Goal: Check status

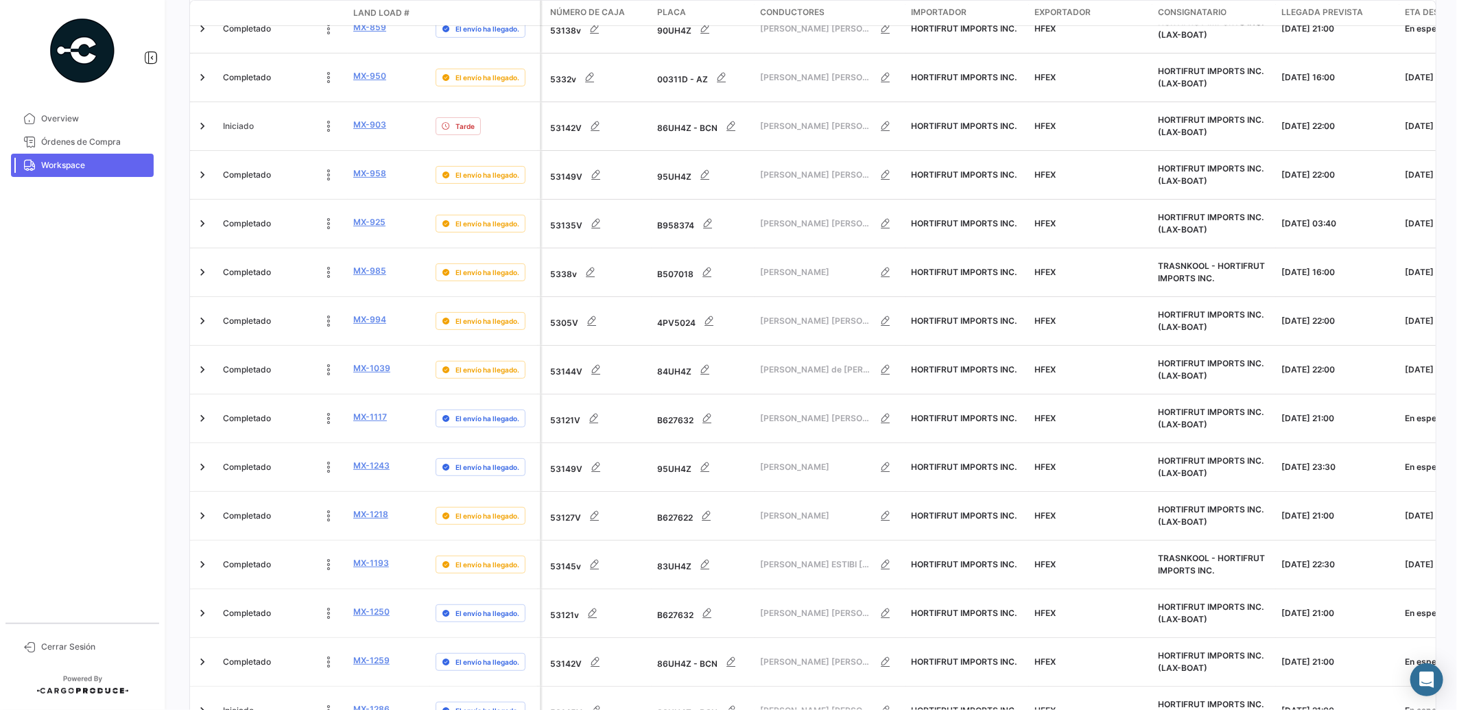
scroll to position [470, 0]
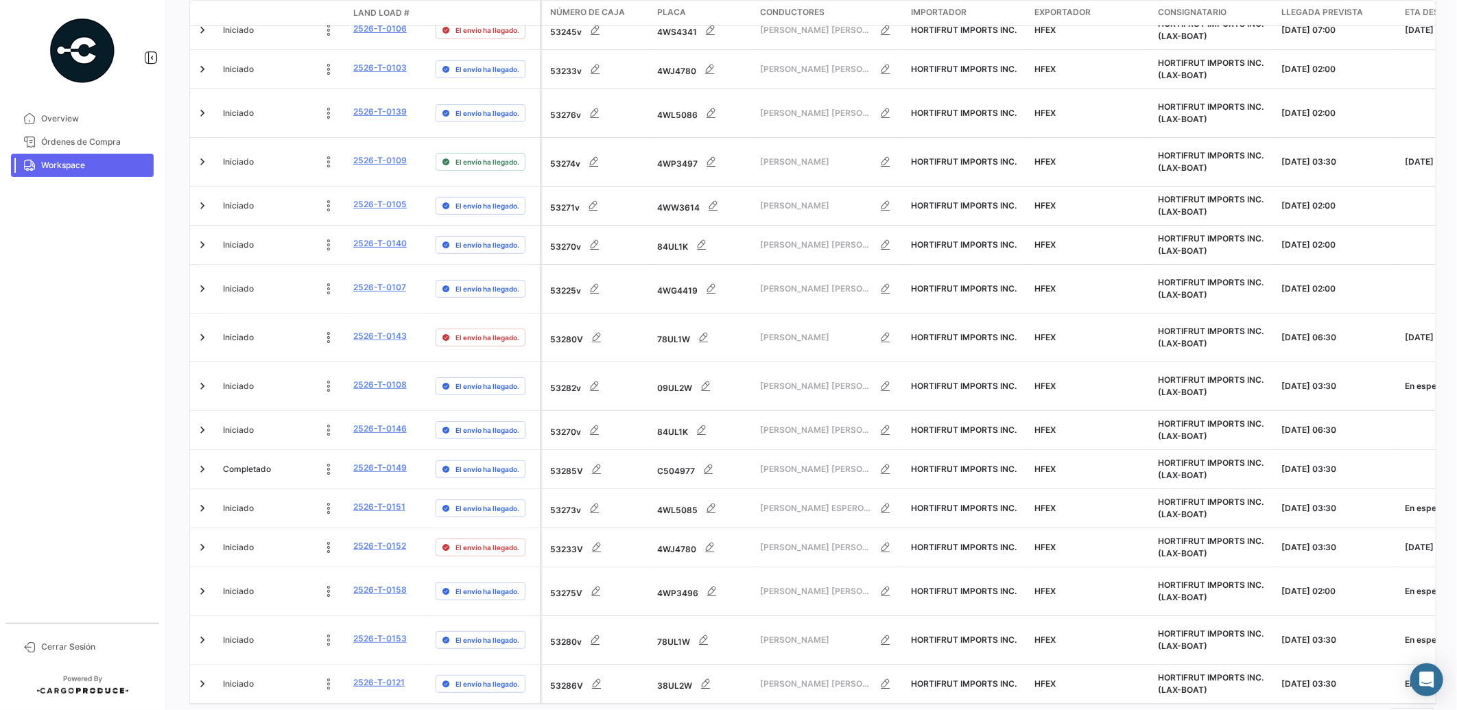
scroll to position [450, 0]
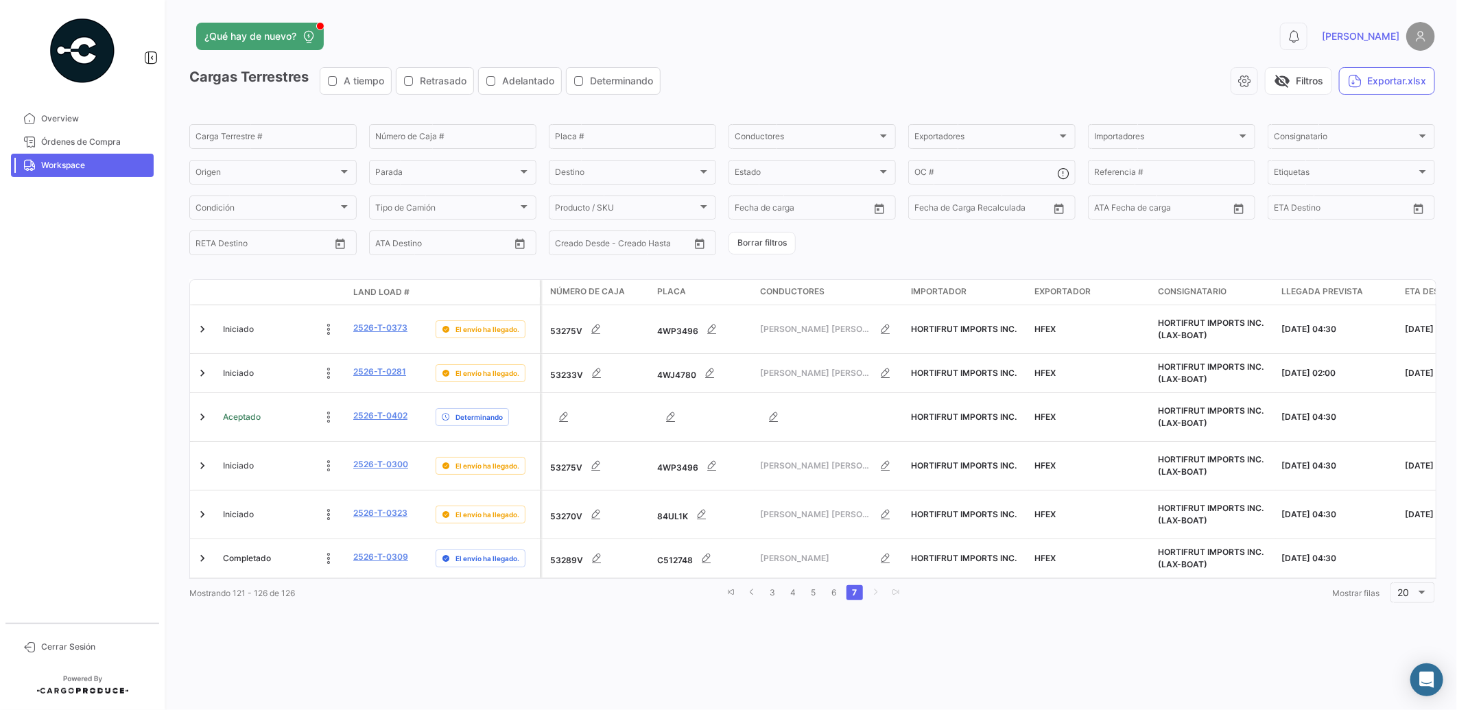
click at [591, 595] on div "¿Qué hay de nuevo? 0 [PERSON_NAME] Terrestres A tiempo Retrasado Adelantado Det…" at bounding box center [811, 355] width 1289 height 710
click at [835, 585] on link "6" at bounding box center [834, 592] width 16 height 15
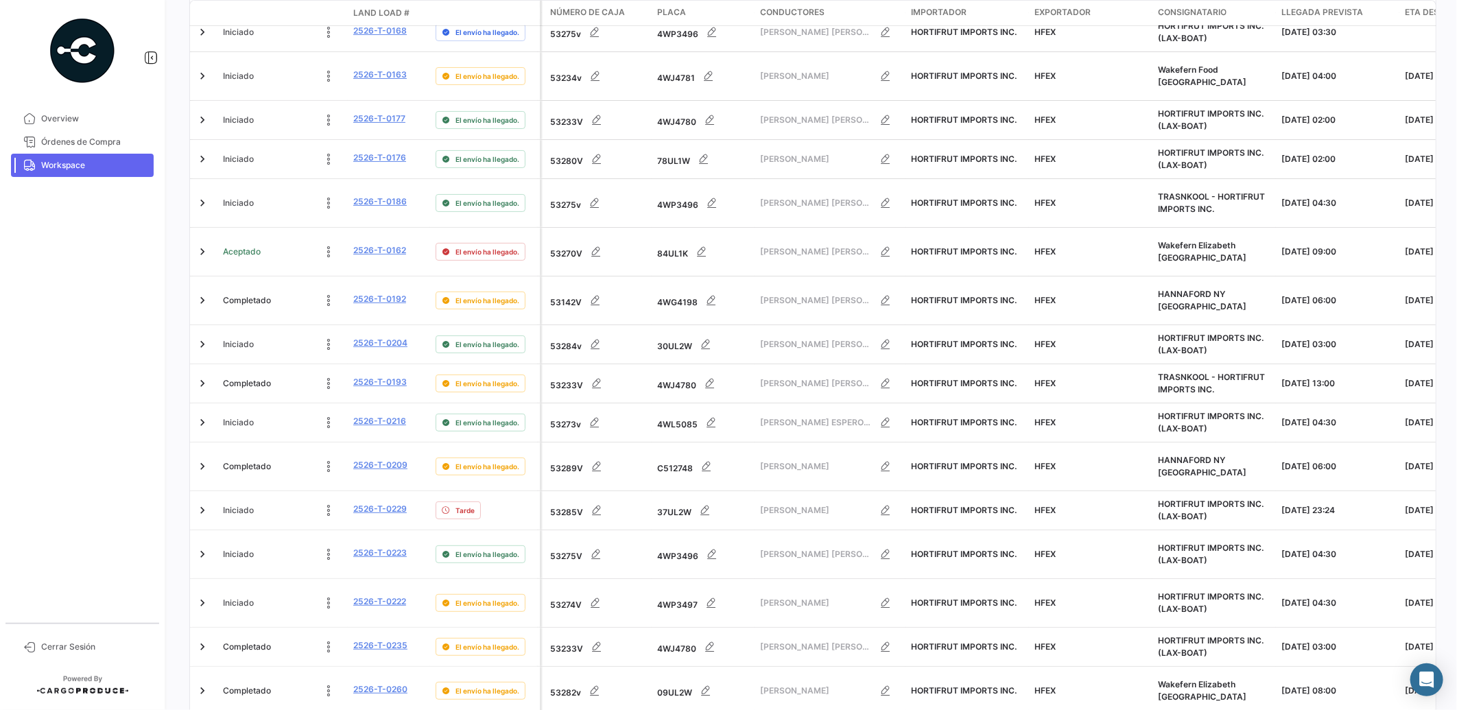
scroll to position [489, 0]
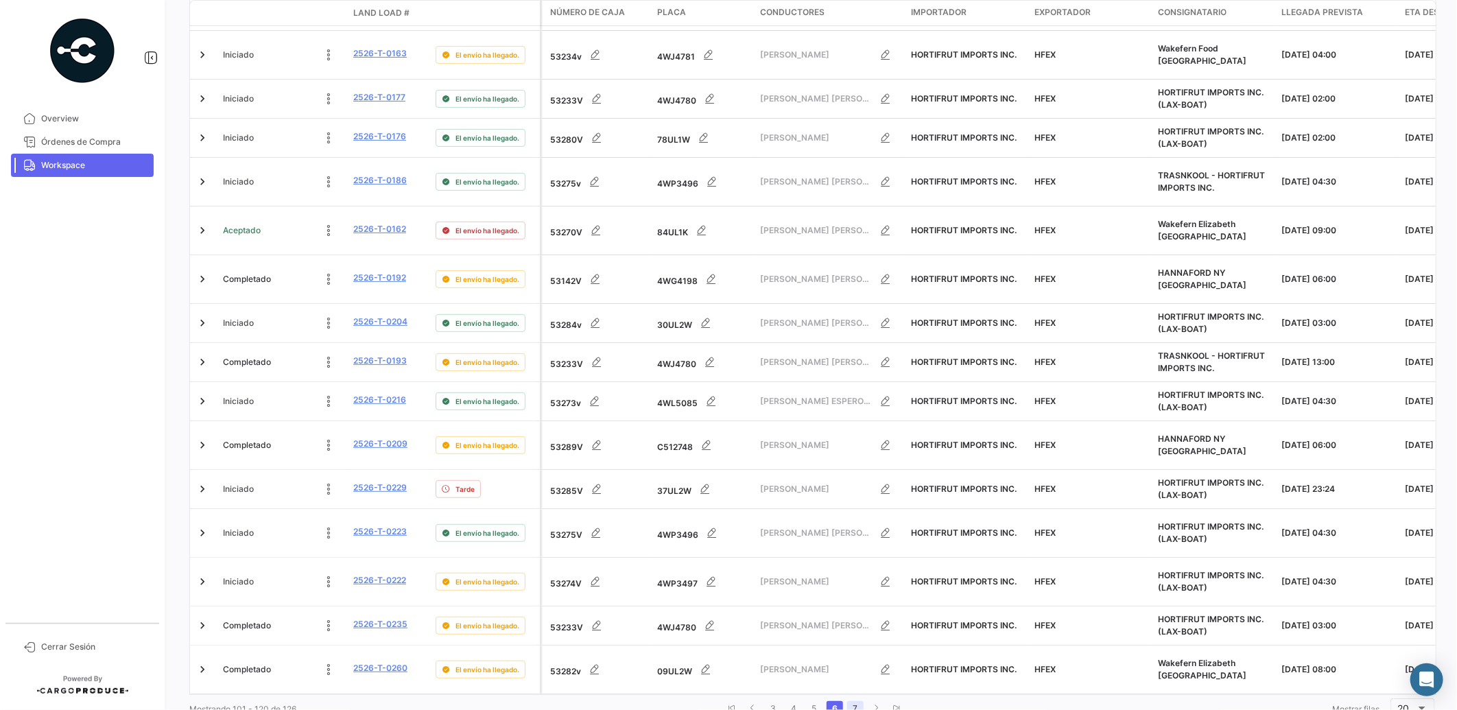
click at [854, 701] on link "7" at bounding box center [855, 708] width 16 height 15
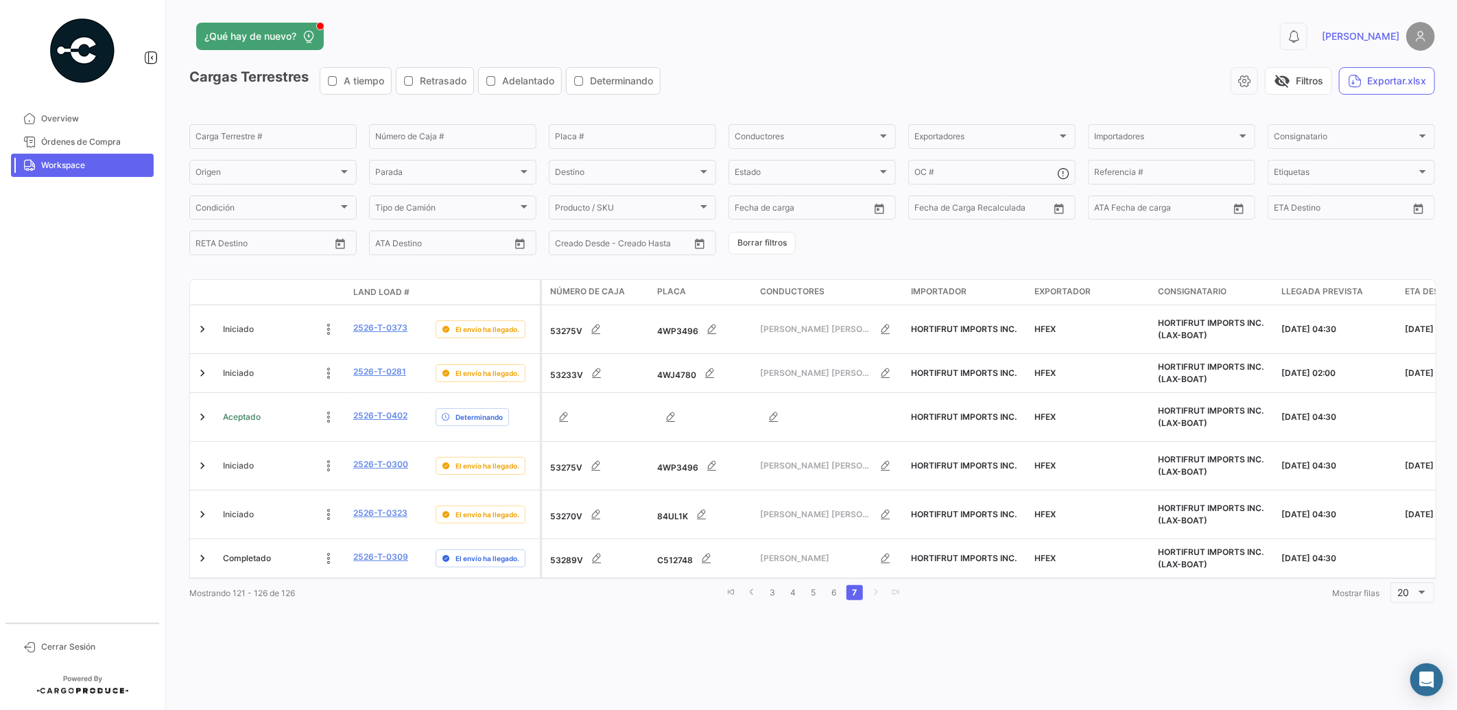
scroll to position [0, 0]
click at [792, 585] on link "4" at bounding box center [793, 592] width 16 height 15
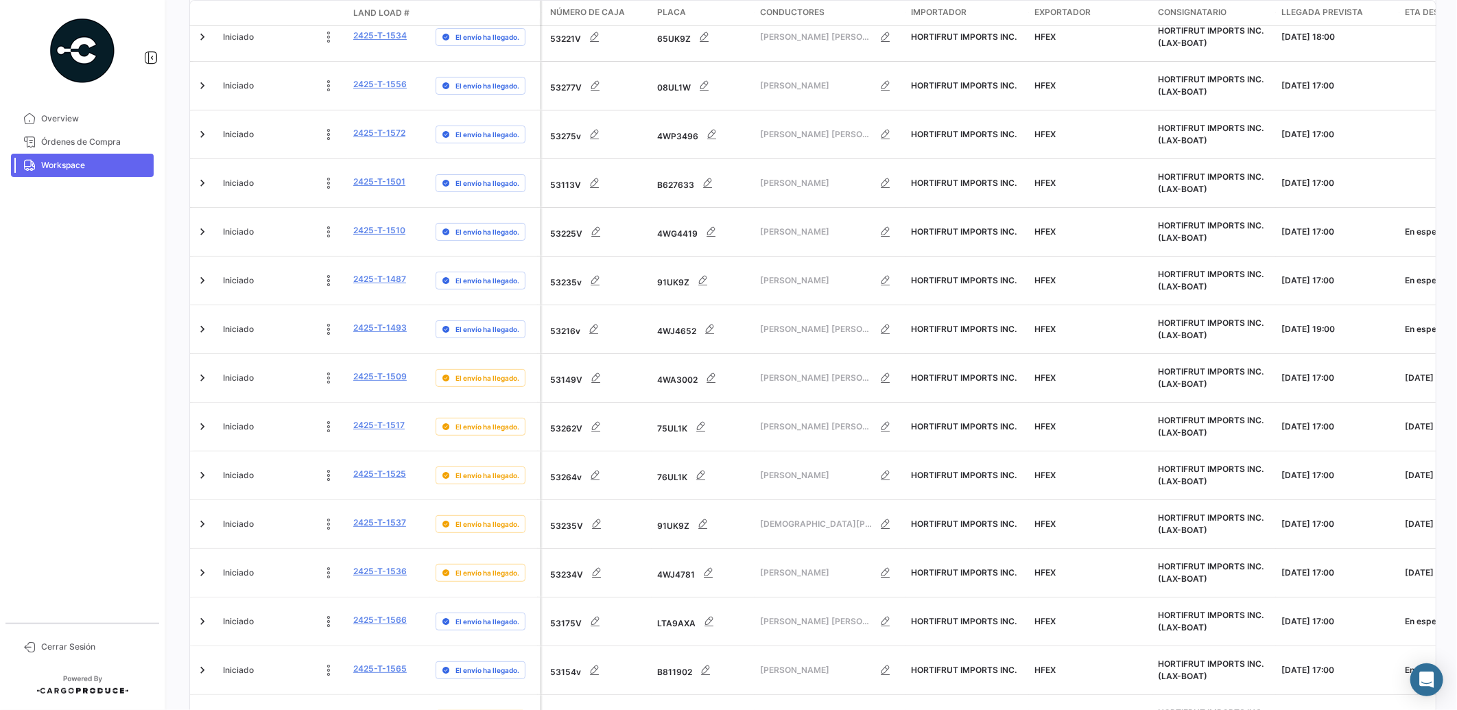
scroll to position [450, 0]
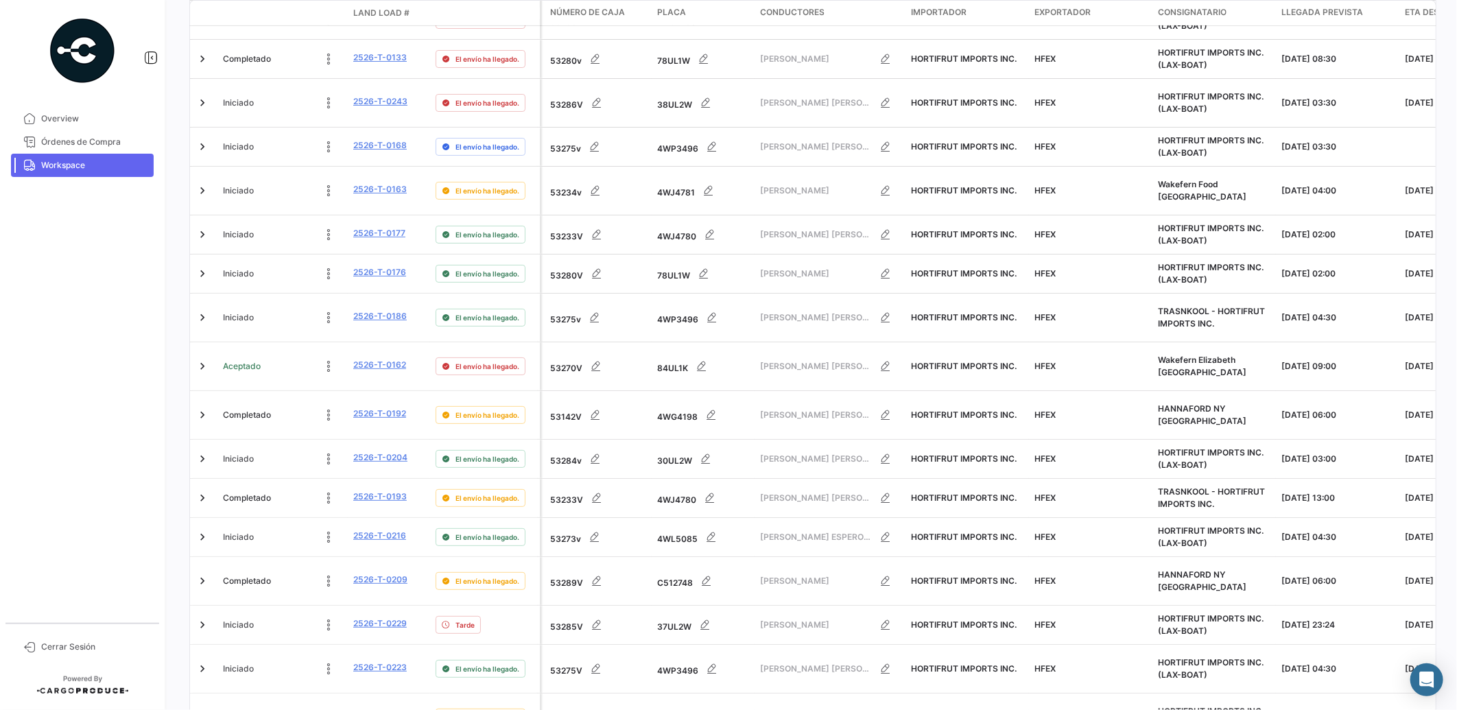
scroll to position [489, 0]
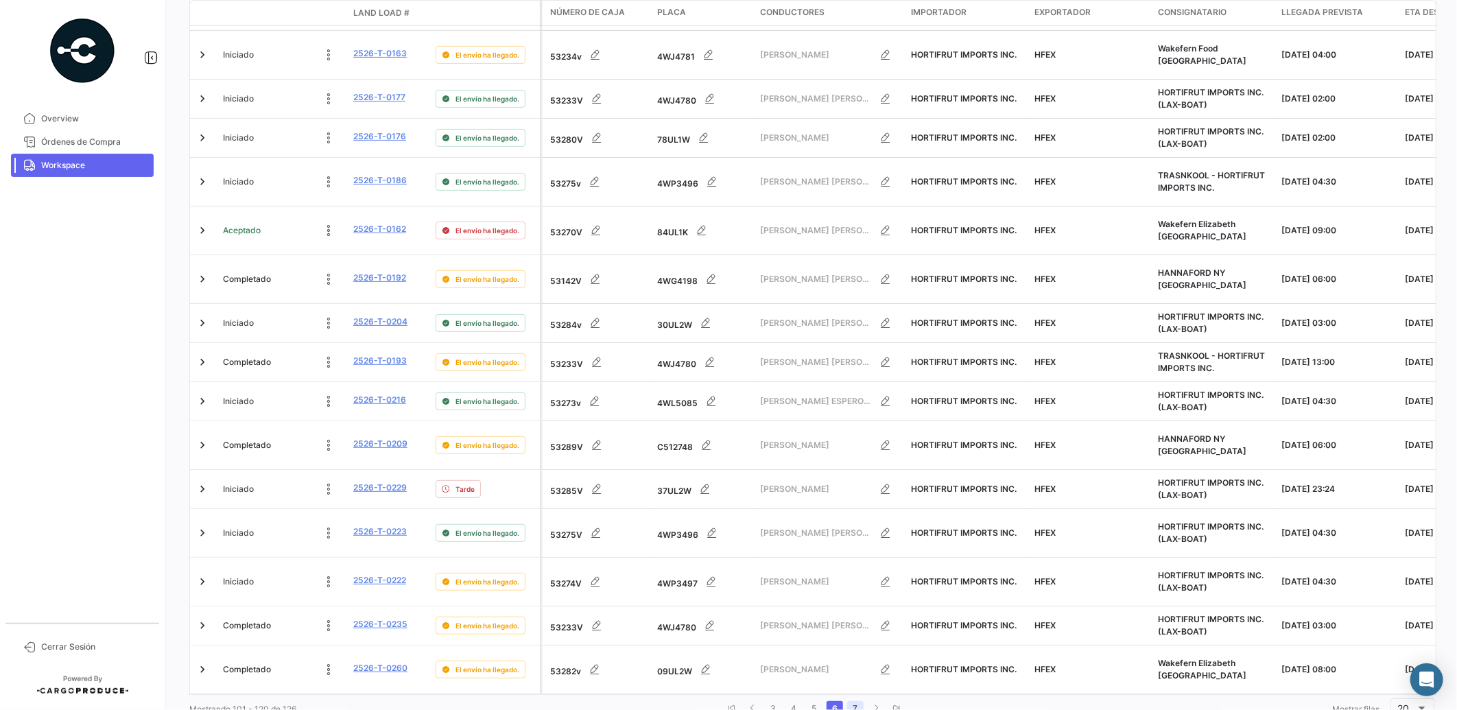
click at [848, 701] on link "7" at bounding box center [855, 708] width 16 height 15
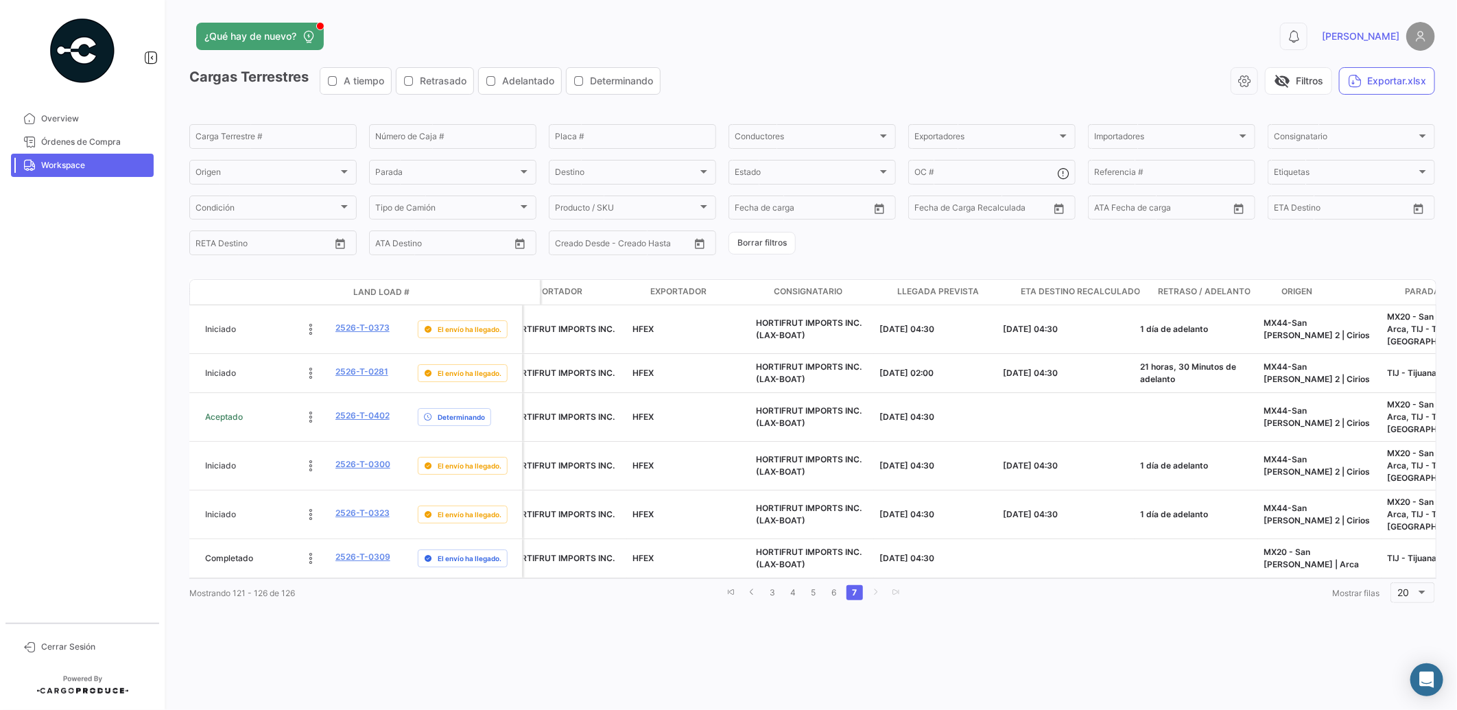
scroll to position [0, 0]
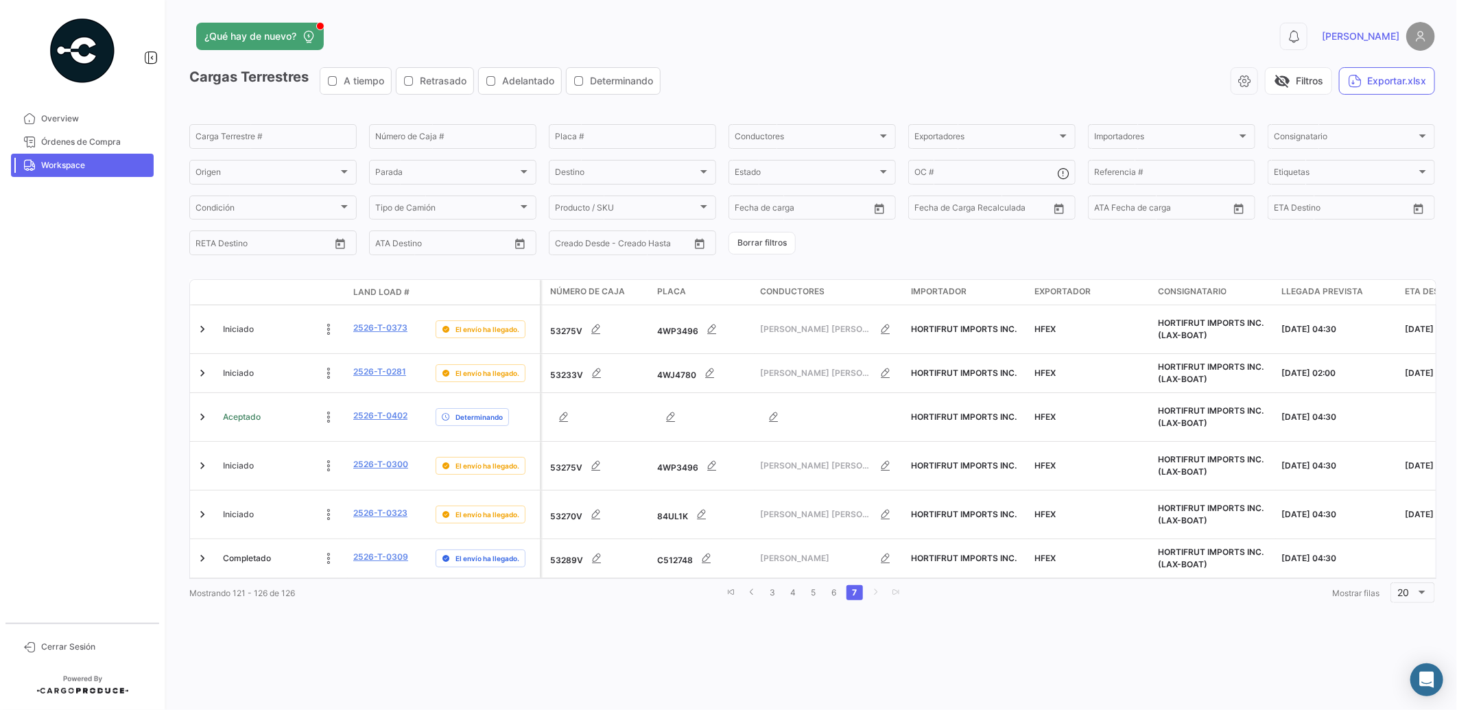
click at [406, 607] on div "¿Qué hay de nuevo? 0 [PERSON_NAME] Terrestres A tiempo Retrasado Adelantado Det…" at bounding box center [811, 355] width 1289 height 710
